Goal: Find specific page/section: Find specific page/section

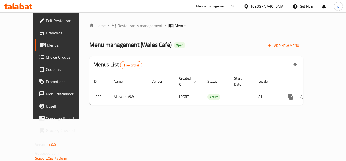
click at [181, 17] on div "Home / Restaurants management / Menus Menu management ( Wales Cafe ) Open Add N…" at bounding box center [196, 65] width 234 height 106
click at [205, 29] on div "Home / Restaurants management / Menus Menu management ( Wales Cafe ) Open Add N…" at bounding box center [197, 66] width 214 height 86
click at [118, 26] on span "Restaurants management" at bounding box center [140, 26] width 45 height 6
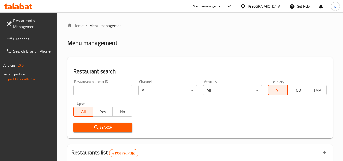
click at [94, 89] on input "search" at bounding box center [102, 90] width 59 height 10
paste input "22257"
type input "22257"
click button "Search" at bounding box center [102, 126] width 59 height 9
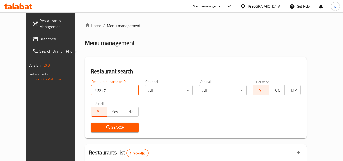
click at [208, 41] on div "Menu management" at bounding box center [196, 43] width 222 height 8
click at [163, 8] on div "Menu-management [GEOGRAPHIC_DATA] Get Help s" at bounding box center [171, 6] width 343 height 12
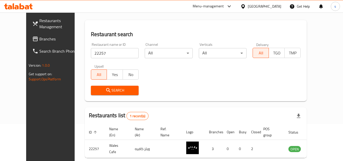
scroll to position [61, 0]
